Goal: Find specific page/section: Find specific page/section

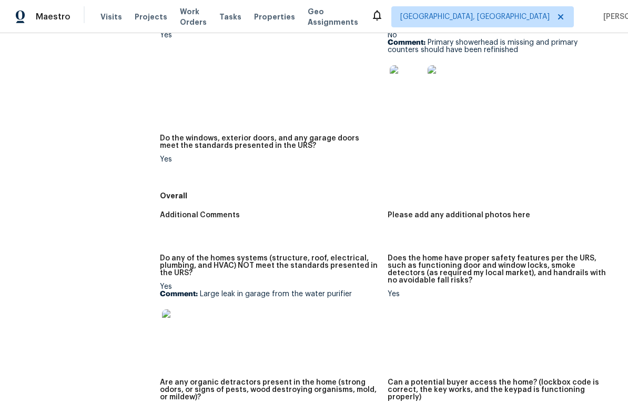
scroll to position [471, 0]
click at [406, 85] on img at bounding box center [407, 82] width 34 height 34
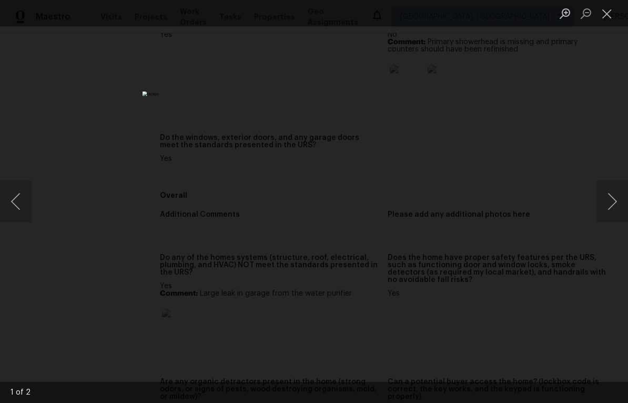
click at [610, 199] on button "Next image" at bounding box center [613, 202] width 32 height 42
click at [612, 196] on button "Next image" at bounding box center [613, 202] width 32 height 42
click at [613, 206] on button "Next image" at bounding box center [613, 202] width 32 height 42
click at [607, 1] on li "Lightbox" at bounding box center [607, 13] width 21 height 26
click at [606, 16] on button "Close lightbox" at bounding box center [607, 13] width 21 height 18
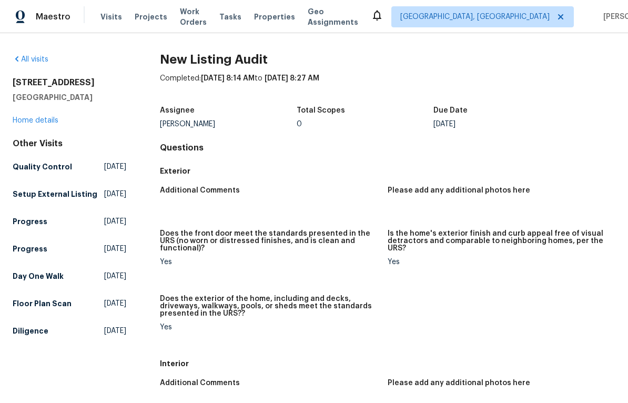
scroll to position [0, 0]
click at [49, 119] on link "Home details" at bounding box center [36, 120] width 46 height 7
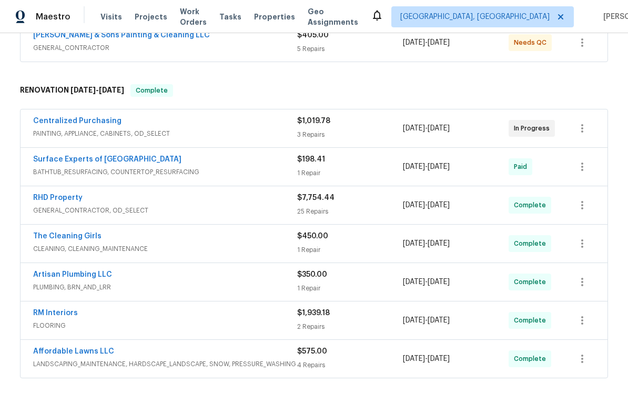
scroll to position [215, 0]
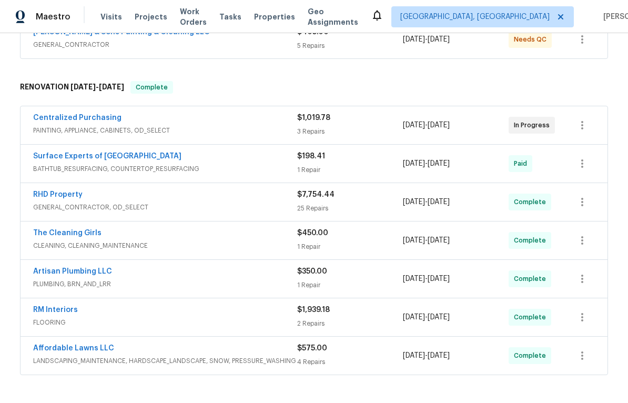
click at [258, 162] on div "Surface Experts of [GEOGRAPHIC_DATA]" at bounding box center [165, 157] width 264 height 13
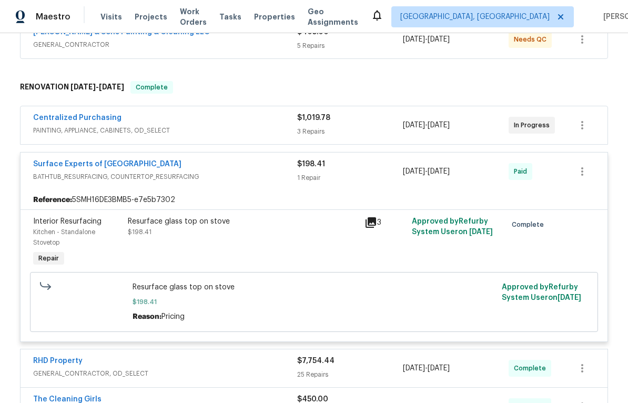
click at [268, 167] on div "Surface Experts of [GEOGRAPHIC_DATA]" at bounding box center [165, 165] width 264 height 13
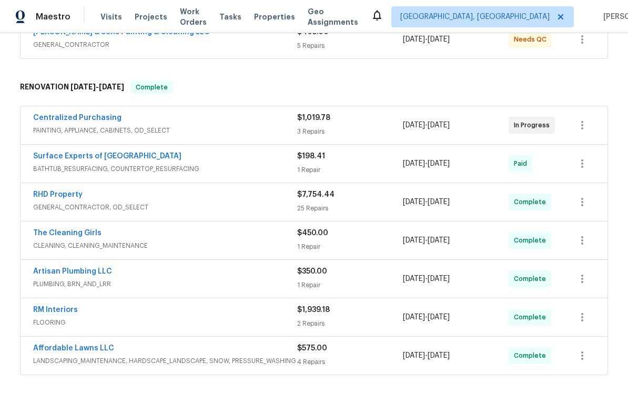
click at [256, 199] on div "RHD Property" at bounding box center [165, 195] width 264 height 13
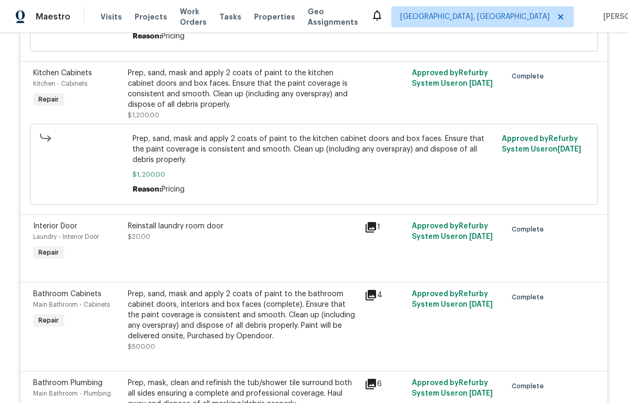
scroll to position [2379, 0]
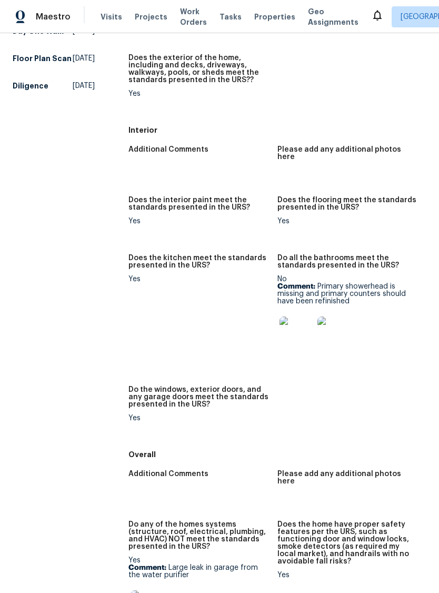
scroll to position [266, 0]
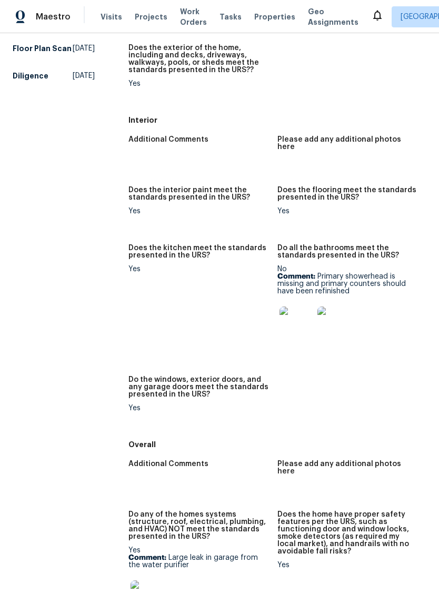
click at [334, 308] on img at bounding box center [334, 323] width 34 height 34
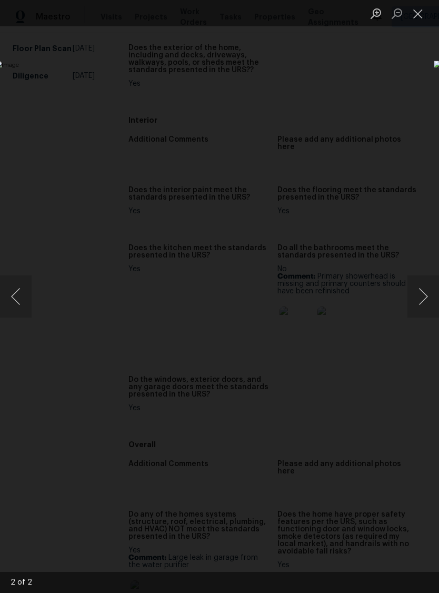
click at [424, 18] on button "Close lightbox" at bounding box center [417, 13] width 21 height 18
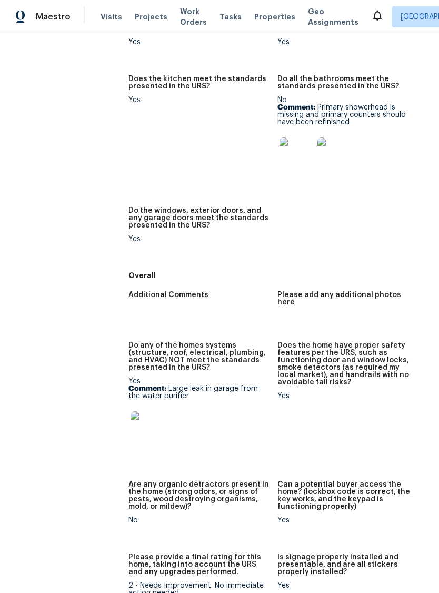
scroll to position [437, 0]
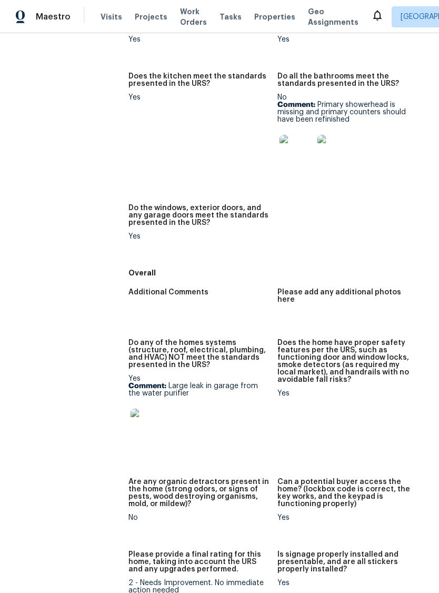
click at [149, 408] on img at bounding box center [148, 425] width 34 height 34
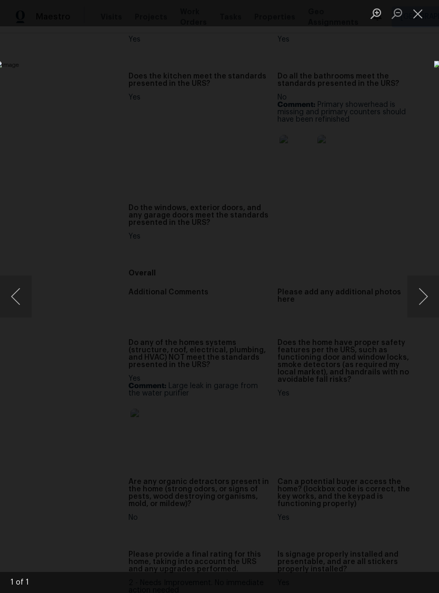
click at [420, 15] on button "Close lightbox" at bounding box center [417, 13] width 21 height 18
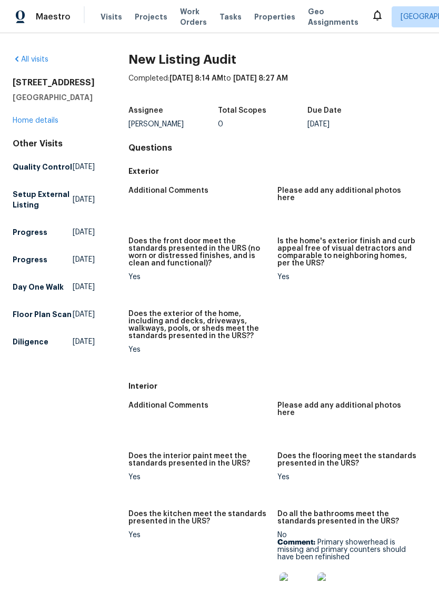
scroll to position [0, 0]
click at [39, 117] on link "Home details" at bounding box center [36, 120] width 46 height 7
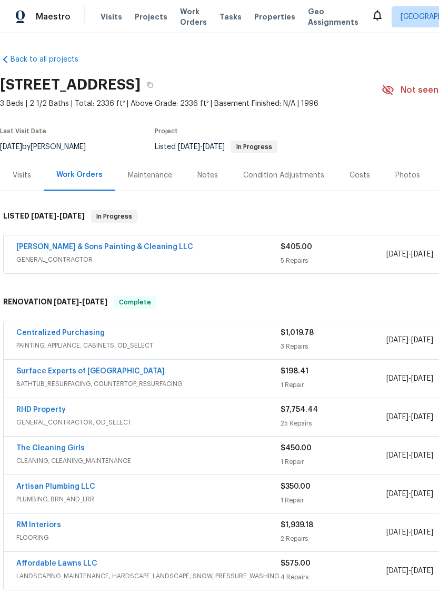
click at [360, 179] on div "Costs" at bounding box center [360, 175] width 21 height 11
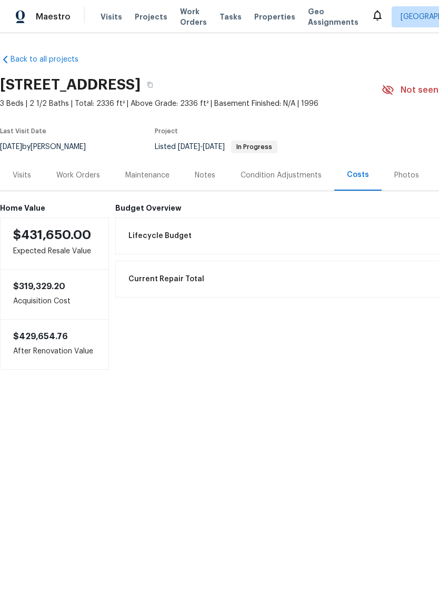
click at [81, 174] on div "Work Orders" at bounding box center [78, 175] width 44 height 11
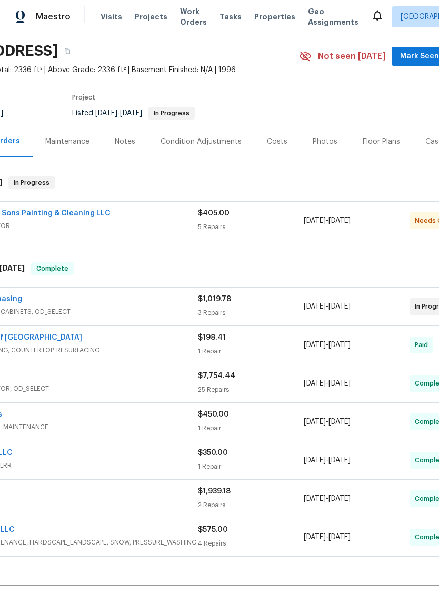
scroll to position [35, 83]
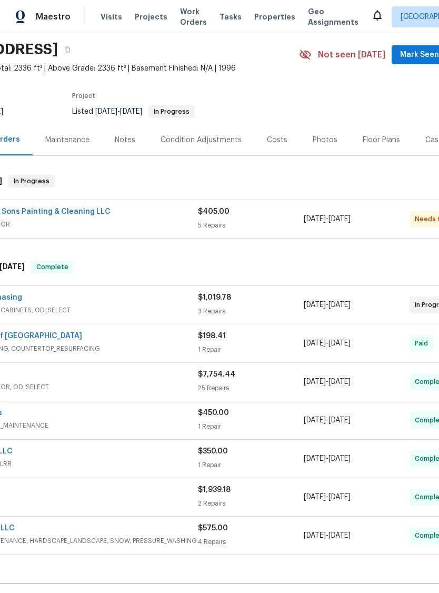
click at [277, 143] on div "Costs" at bounding box center [277, 140] width 21 height 11
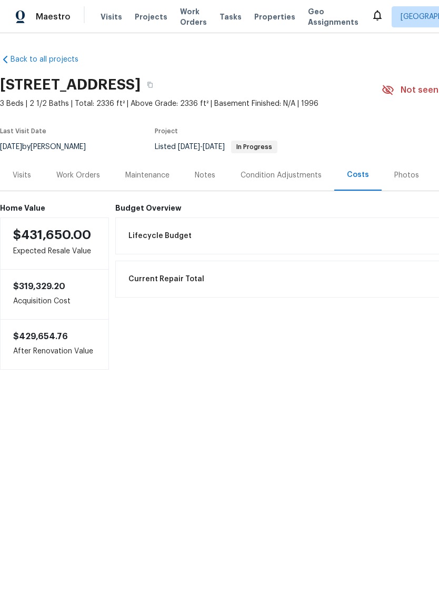
click at [29, 174] on div "Visits" at bounding box center [22, 175] width 18 height 11
